Goal: Task Accomplishment & Management: Use online tool/utility

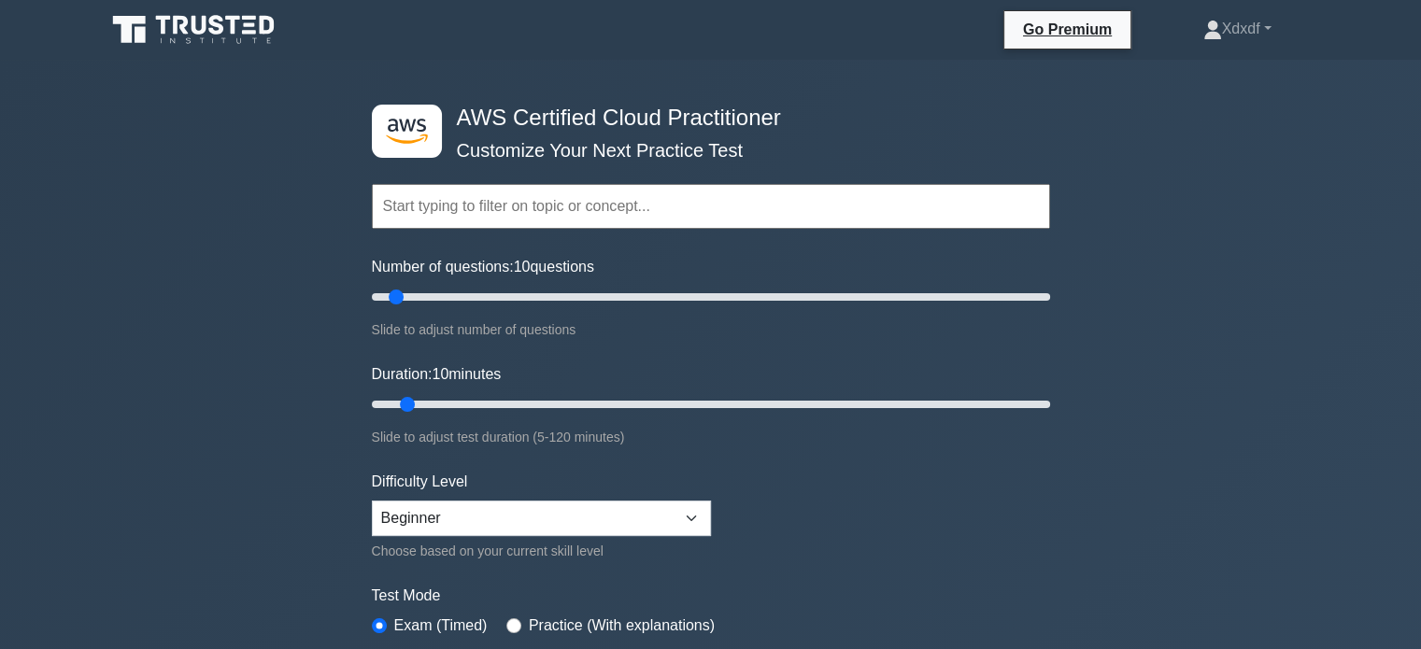
click at [803, 588] on label "Test Mode" at bounding box center [711, 596] width 678 height 22
click at [729, 291] on input "Number of questions: 110 questions" at bounding box center [711, 297] width 678 height 22
click at [530, 290] on input "Number of questions: 50 questions" at bounding box center [711, 297] width 678 height 22
type input "30"
click at [469, 290] on input "Number of questions: 30 questions" at bounding box center [711, 297] width 678 height 22
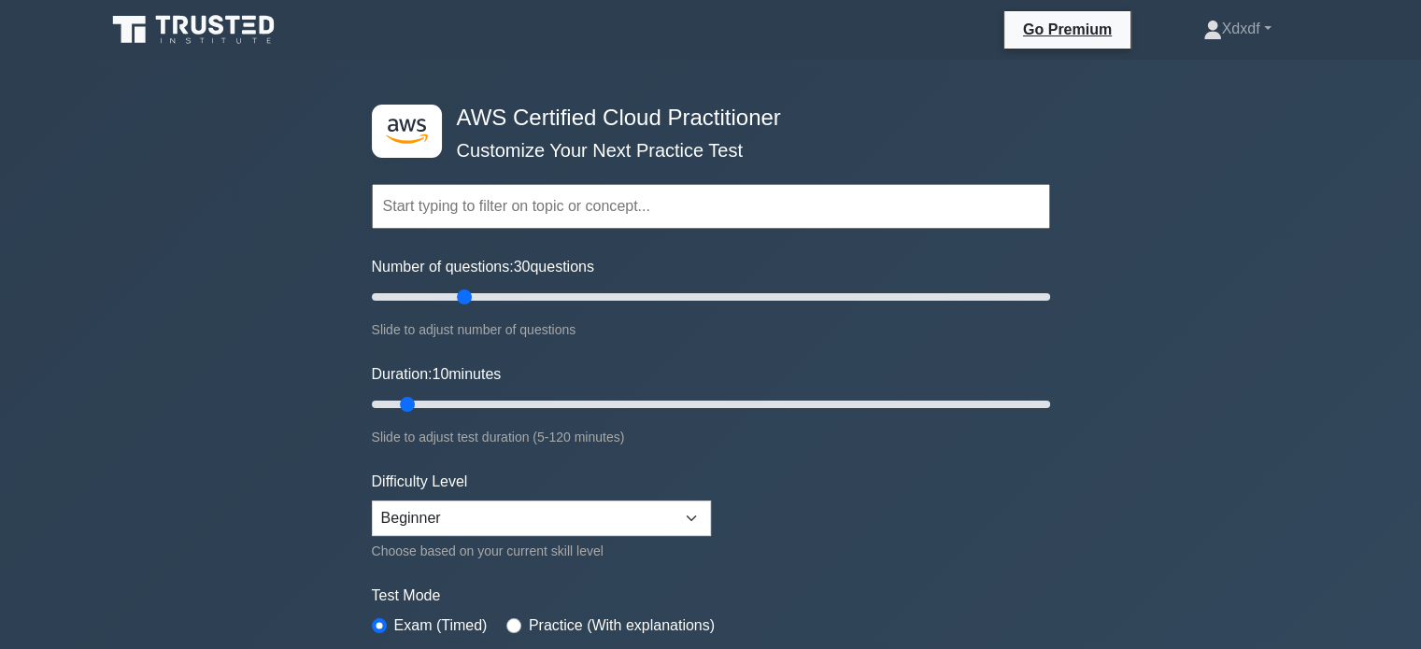
click at [826, 431] on div "Slide to adjust test duration (5-120 minutes)" at bounding box center [711, 437] width 678 height 22
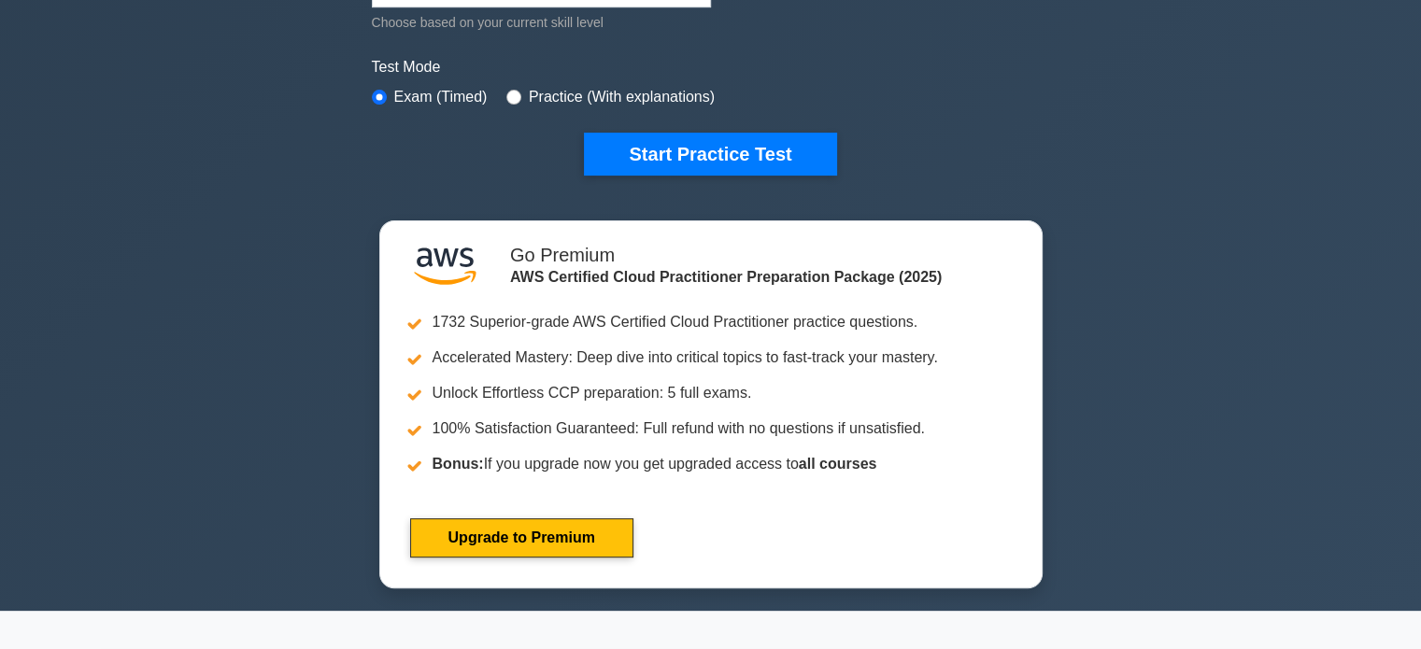
scroll to position [523, 0]
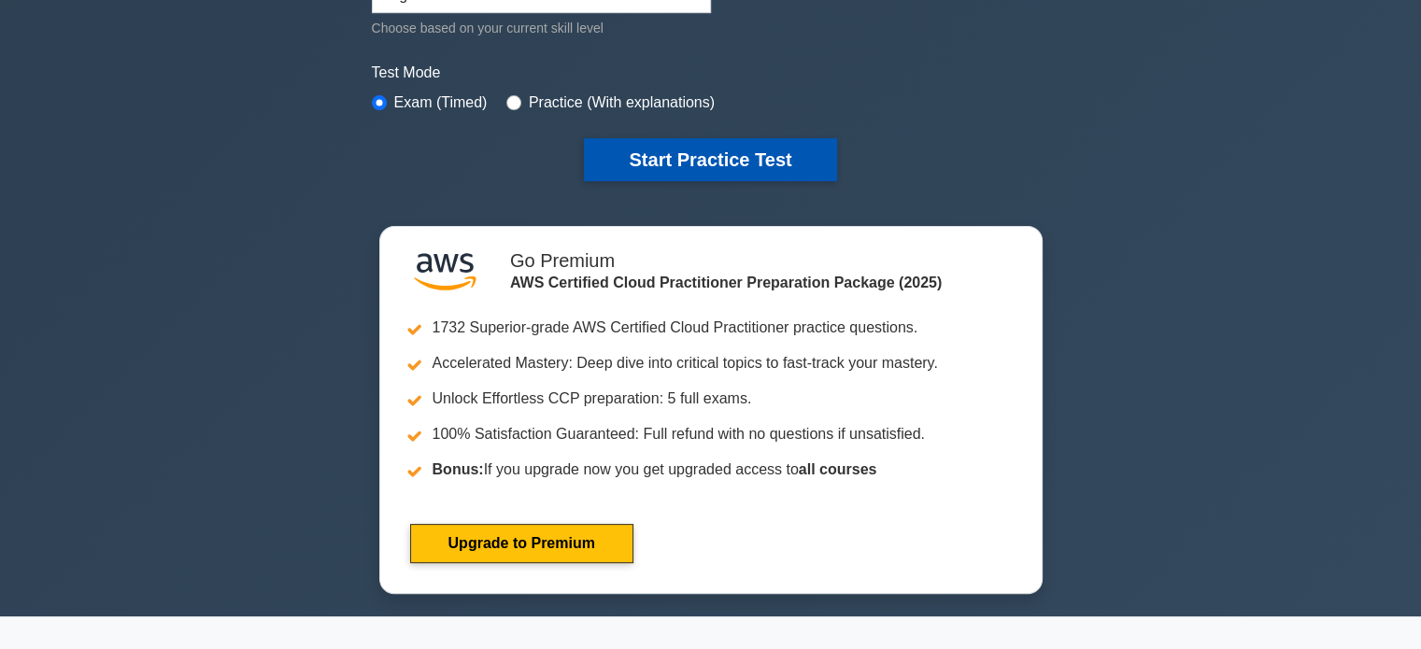
click at [667, 173] on button "Start Practice Test" at bounding box center [710, 159] width 252 height 43
